Goal: Entertainment & Leisure: Consume media (video, audio)

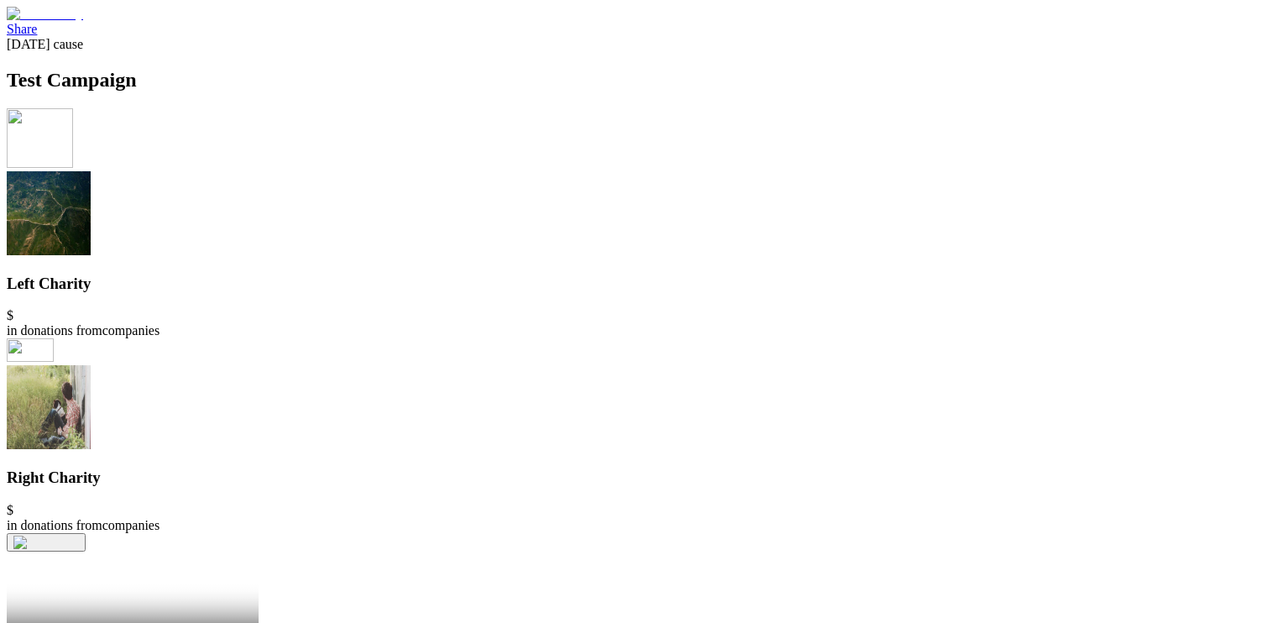
scroll to position [1256, 0]
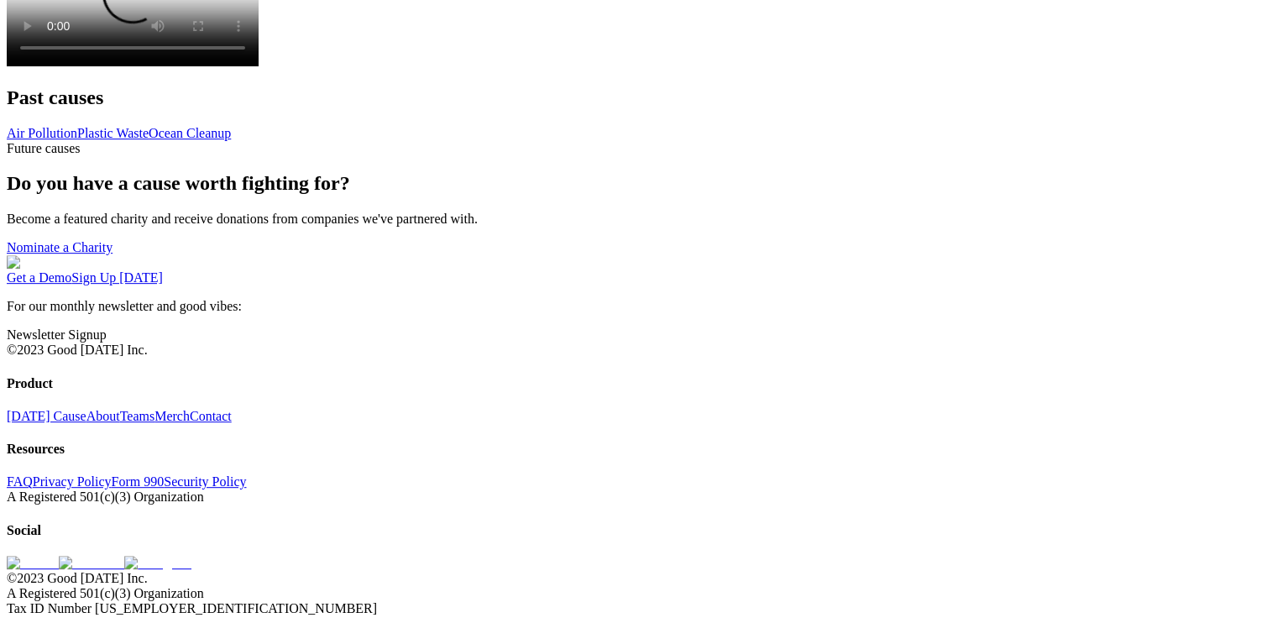
scroll to position [756, 0]
click at [259, 66] on video at bounding box center [133, 3] width 252 height 126
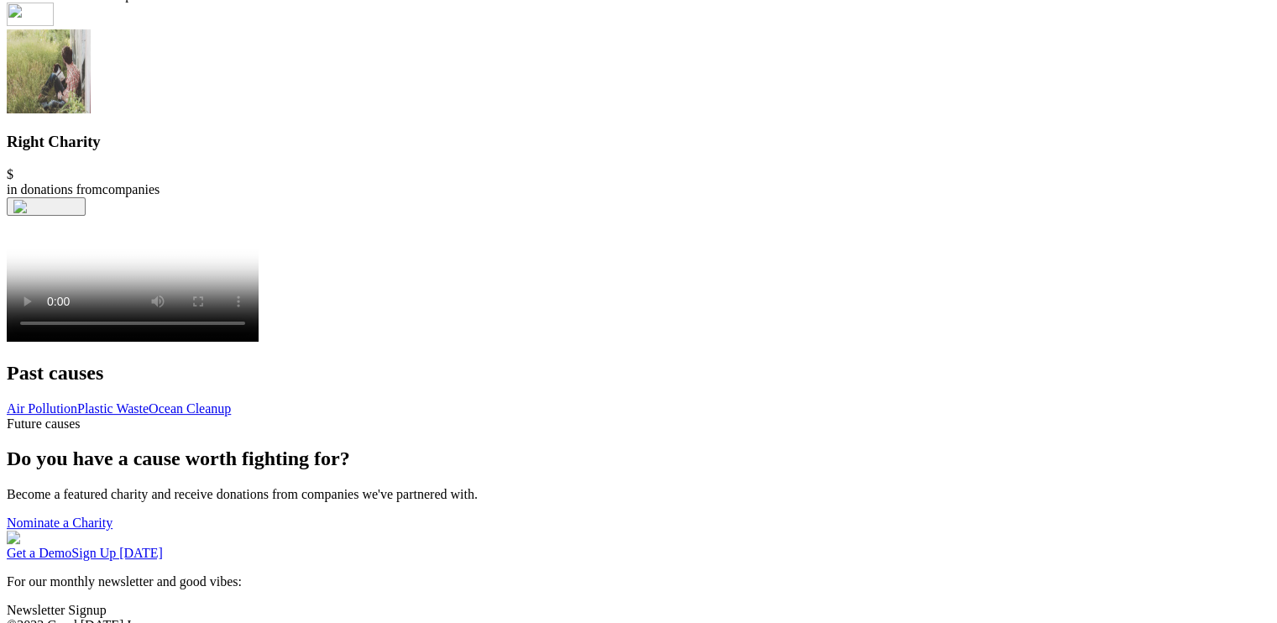
scroll to position [588, 0]
